Goal: Information Seeking & Learning: Find specific fact

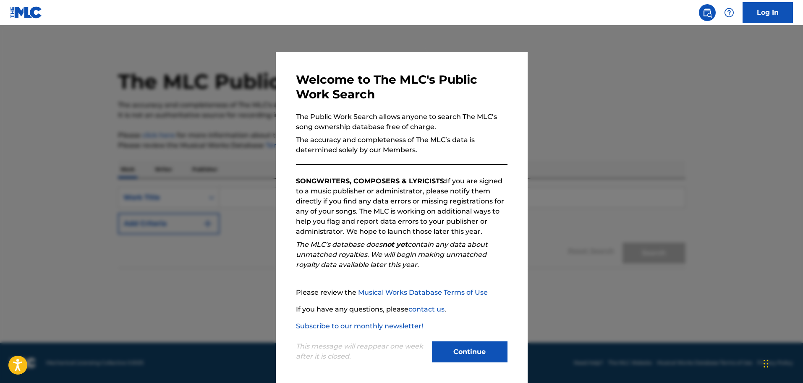
click at [467, 362] on div "Continue" at bounding box center [470, 352] width 76 height 23
click at [467, 356] on button "Continue" at bounding box center [470, 351] width 76 height 21
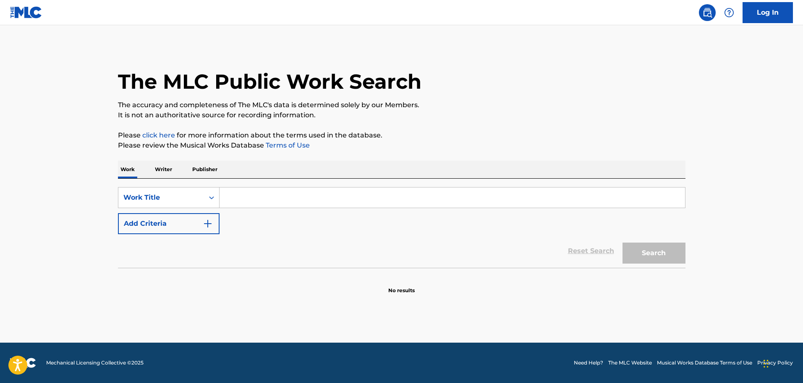
paste input "Pocahontas"
click at [390, 107] on p "The accuracy and completeness of The MLC's data is determined solely by our Mem…" at bounding box center [402, 105] width 568 height 10
click at [670, 247] on button "Search" at bounding box center [654, 252] width 63 height 21
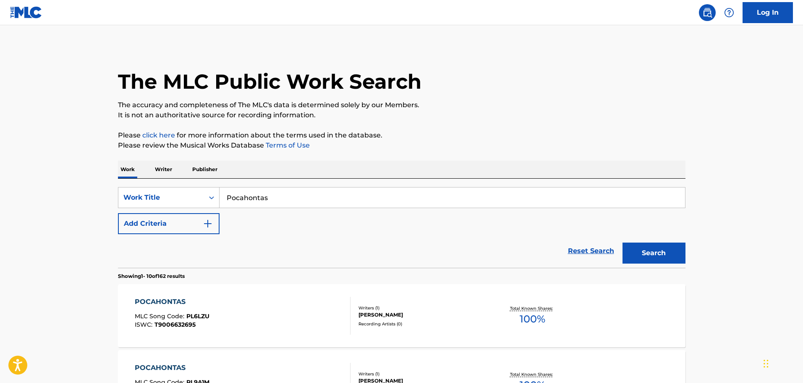
click at [291, 199] on input "Pocahontas" at bounding box center [453, 197] width 466 height 20
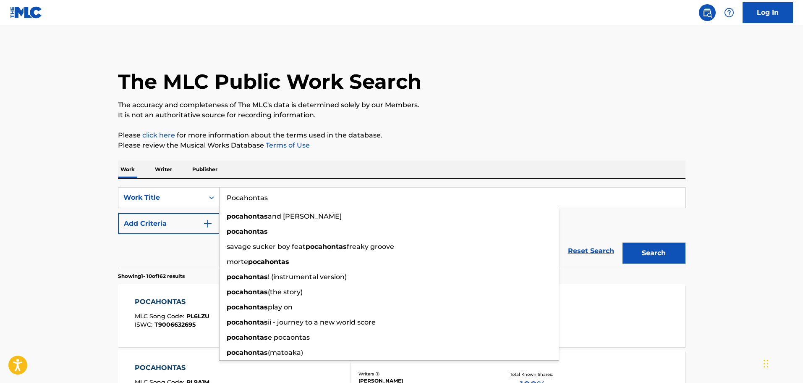
paste input "(Storyteller)"
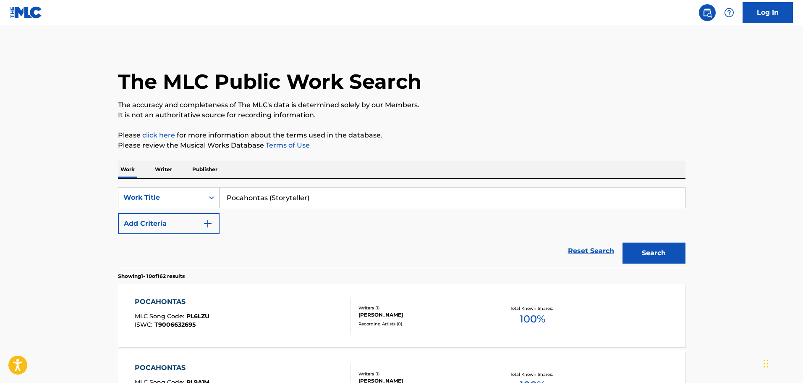
click at [623, 242] on button "Search" at bounding box center [654, 252] width 63 height 21
drag, startPoint x: 265, startPoint y: 197, endPoint x: 402, endPoint y: 217, distance: 138.4
click at [402, 217] on div "SearchWithCriteria994bf81d-a564-4ea2-9047-1314c99566b4 Work Title Pocahontas (S…" at bounding box center [402, 210] width 568 height 47
type input "Pocahontas"
click at [189, 227] on button "Add Criteria" at bounding box center [169, 223] width 102 height 21
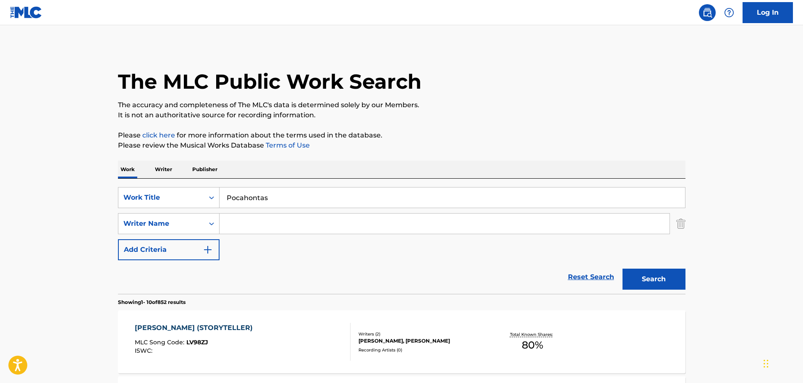
click at [260, 236] on div "SearchWithCriteria994bf81d-a564-4ea2-9047-1314c99566b4 Work Title Pocahontas Se…" at bounding box center [402, 223] width 568 height 73
click at [258, 229] on input "Search Form" at bounding box center [445, 223] width 450 height 20
paste input "[PERSON_NAME]"
type input "[PERSON_NAME]"
click at [639, 267] on div "Search" at bounding box center [652, 277] width 67 height 34
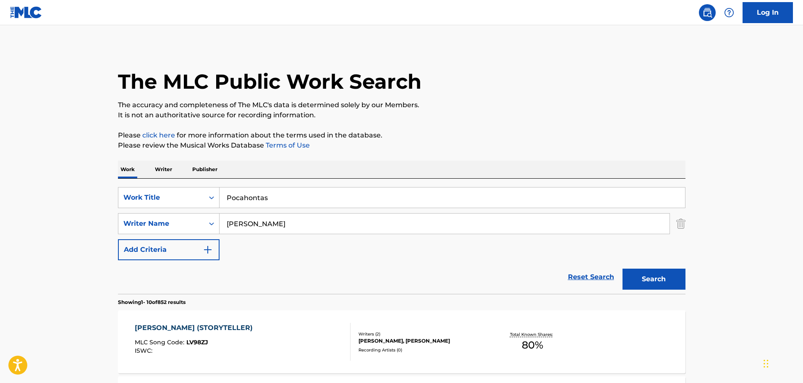
drag, startPoint x: 656, startPoint y: 277, endPoint x: 663, endPoint y: 272, distance: 8.4
click at [667, 271] on button "Search" at bounding box center [654, 278] width 63 height 21
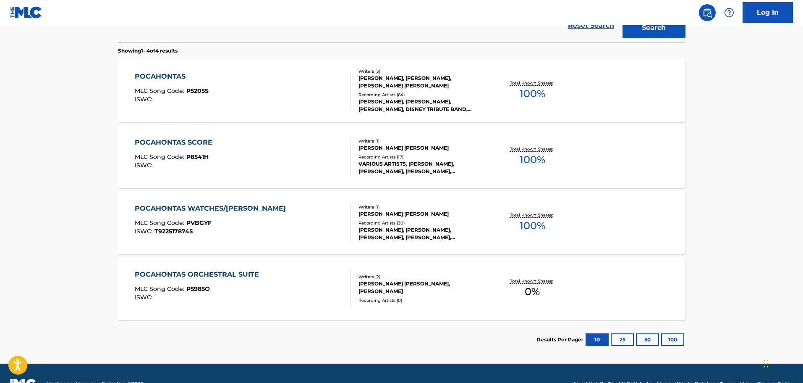
scroll to position [272, 0]
